Goal: Find specific page/section: Find specific page/section

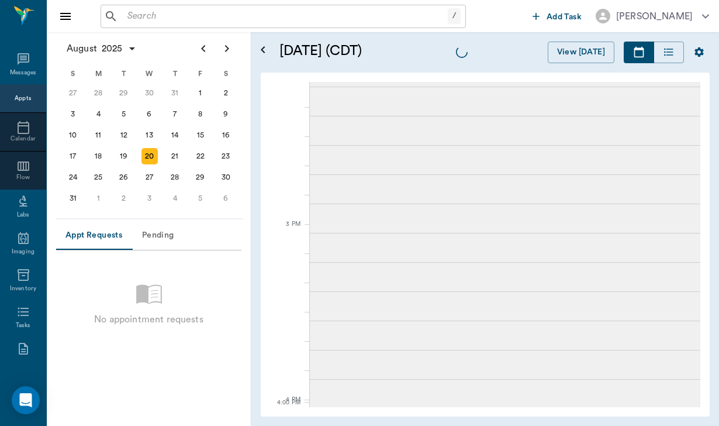
scroll to position [1464, 0]
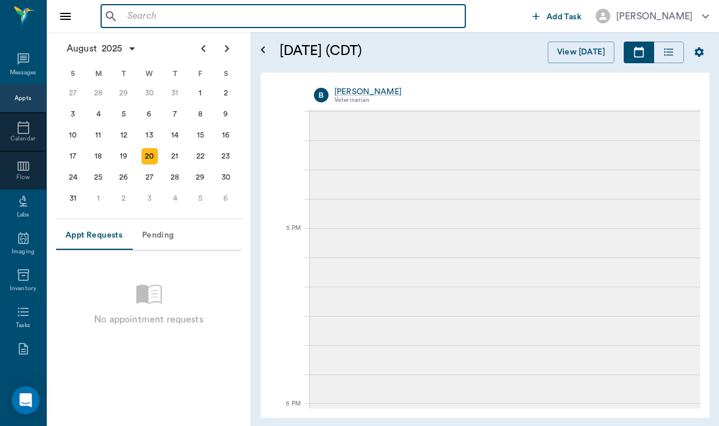
click at [148, 14] on input "text" at bounding box center [292, 16] width 338 height 16
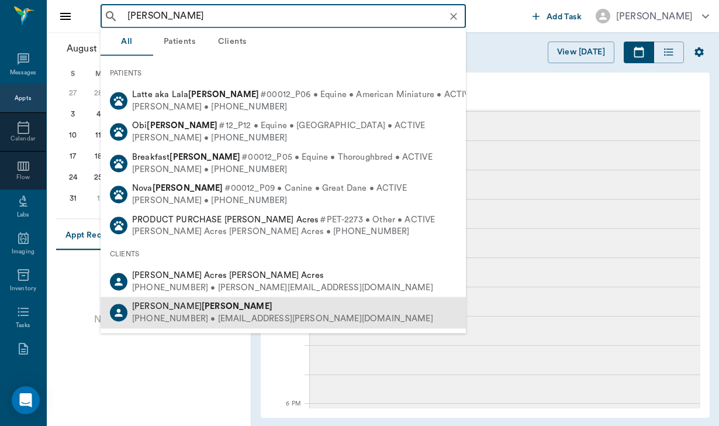
click at [202, 306] on b "[PERSON_NAME]" at bounding box center [237, 306] width 71 height 9
type input "[PERSON_NAME]"
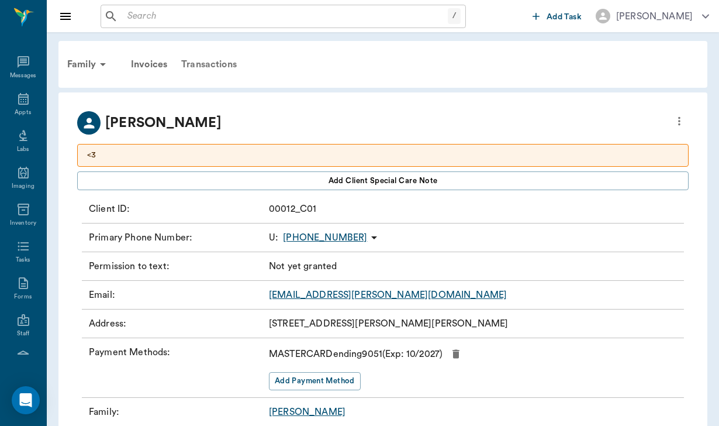
click at [208, 64] on div "Transactions" at bounding box center [209, 64] width 70 height 28
